Goal: Transaction & Acquisition: Purchase product/service

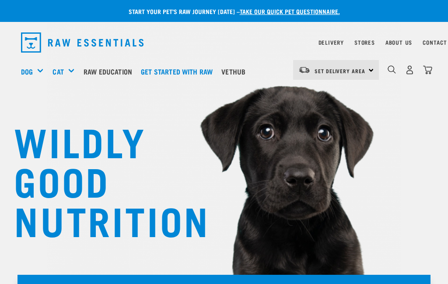
click at [341, 43] on link "Delivery" at bounding box center [331, 42] width 25 height 3
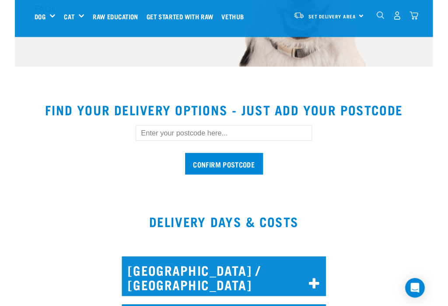
scroll to position [199, 0]
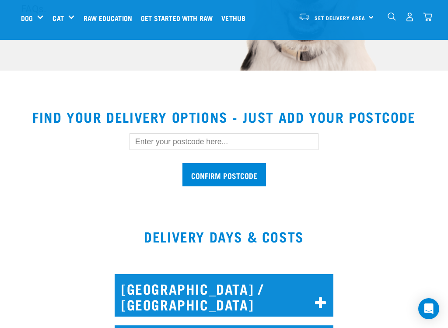
click at [153, 136] on input "text" at bounding box center [224, 141] width 189 height 17
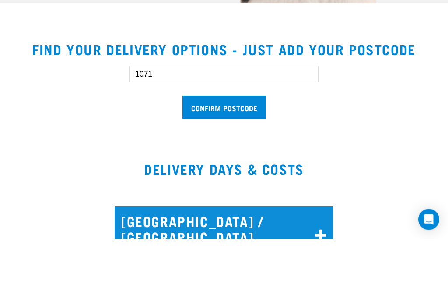
type input "1071"
click at [232, 163] on input "Confirm postcode" at bounding box center [225, 174] width 84 height 23
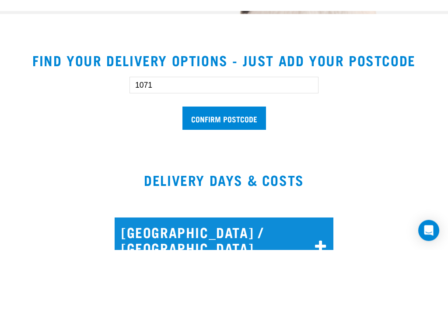
scroll to position [266, 0]
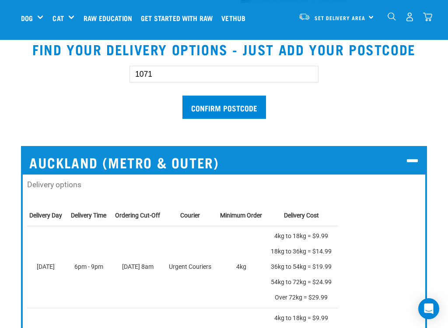
click at [230, 105] on input "Confirm postcode" at bounding box center [225, 106] width 84 height 23
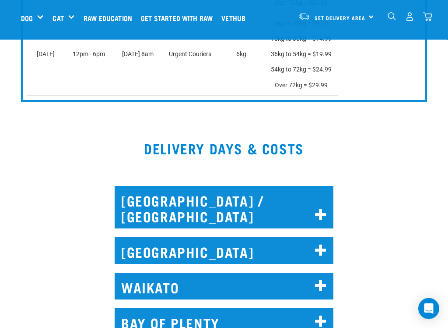
scroll to position [970, 0]
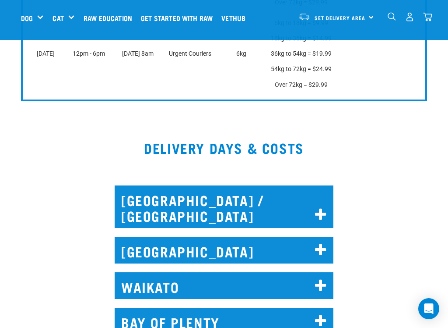
click at [324, 247] on icon at bounding box center [321, 250] width 12 height 14
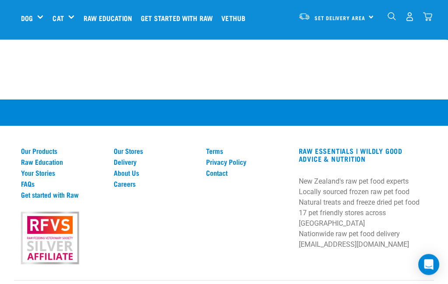
scroll to position [3114, 0]
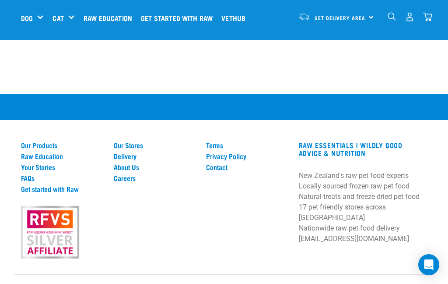
click at [54, 141] on link "Our Products" at bounding box center [62, 145] width 82 height 8
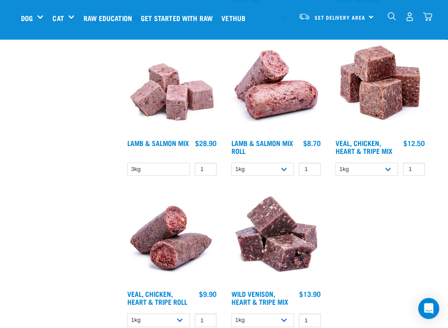
scroll to position [1564, 0]
